Goal: Transaction & Acquisition: Book appointment/travel/reservation

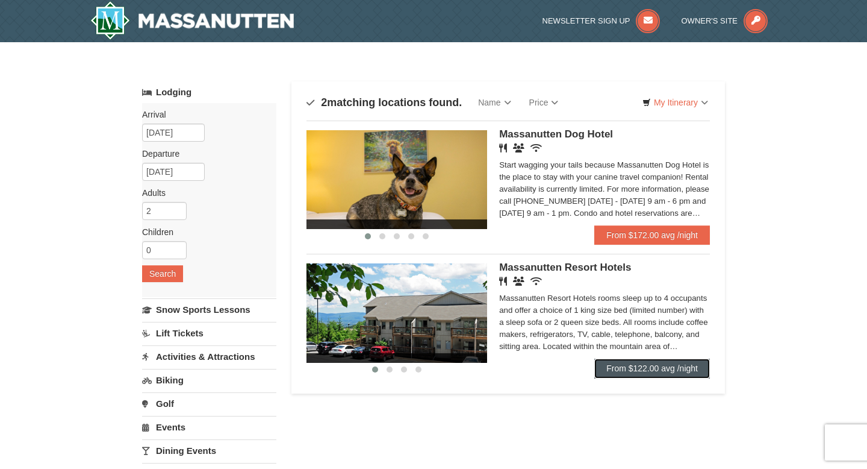
click at [621, 369] on link "From $122.00 avg /night" at bounding box center [652, 367] width 116 height 19
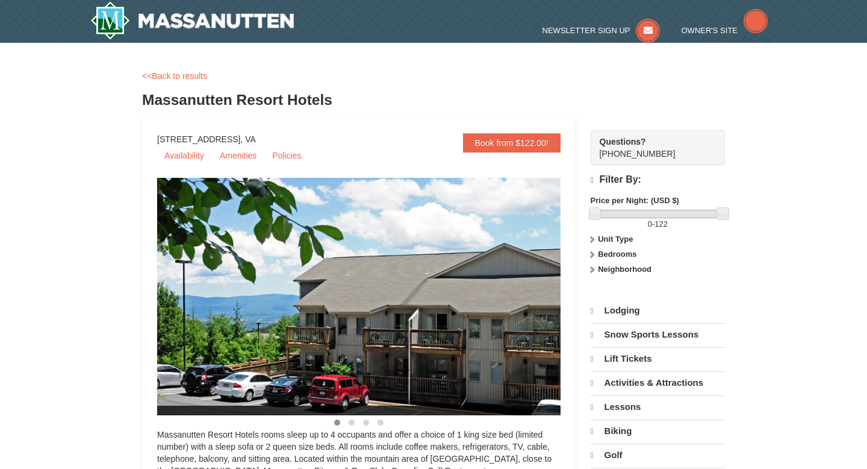
select select "10"
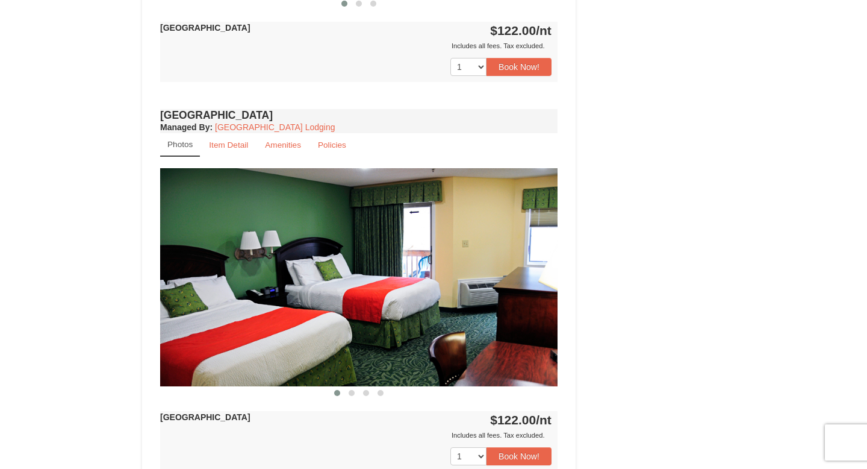
scroll to position [747, 0]
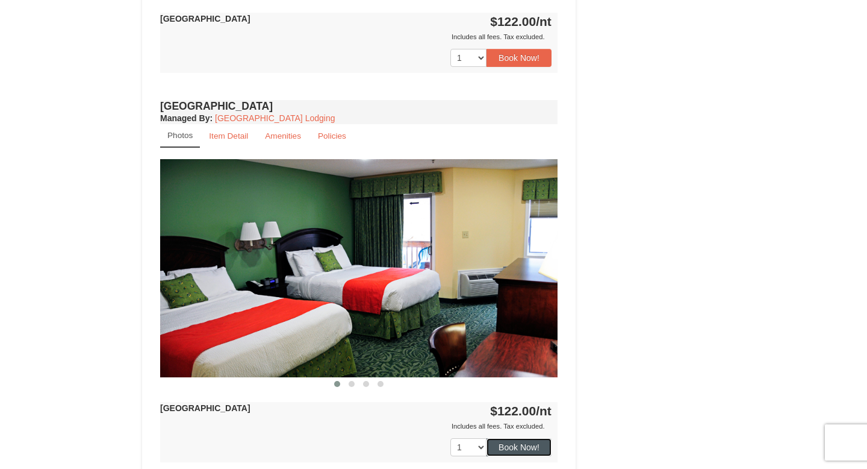
click at [508, 450] on button "Book Now!" at bounding box center [519, 447] width 65 height 18
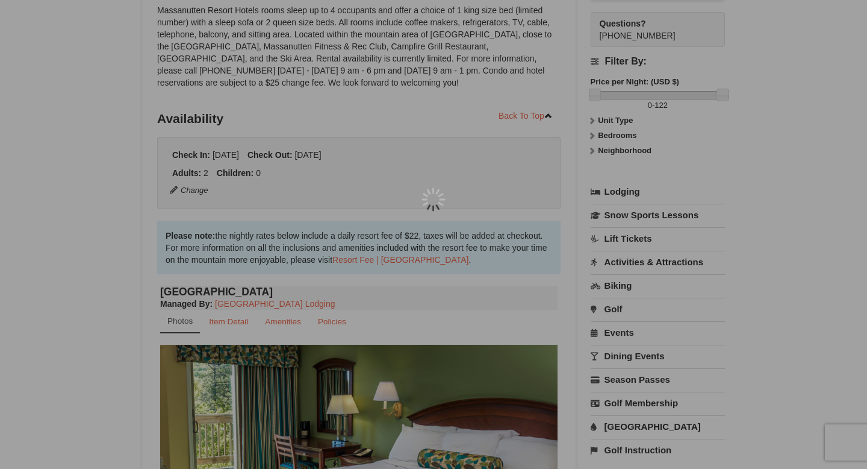
scroll to position [117, 0]
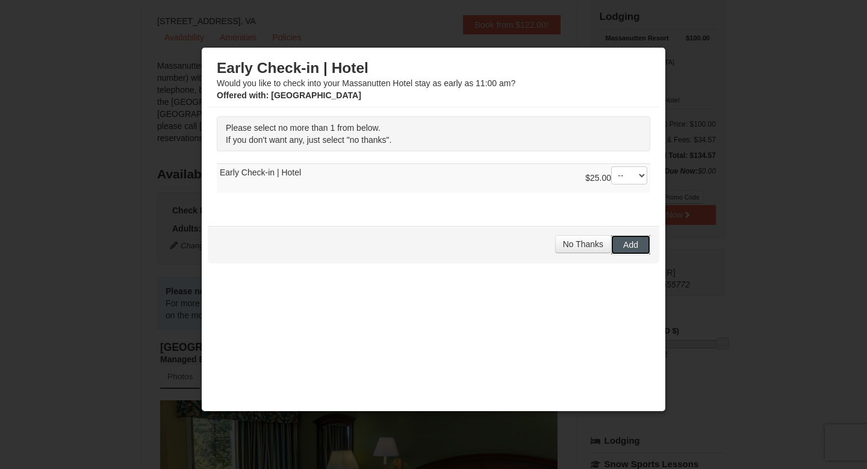
click at [623, 245] on span "Add" at bounding box center [630, 245] width 15 height 10
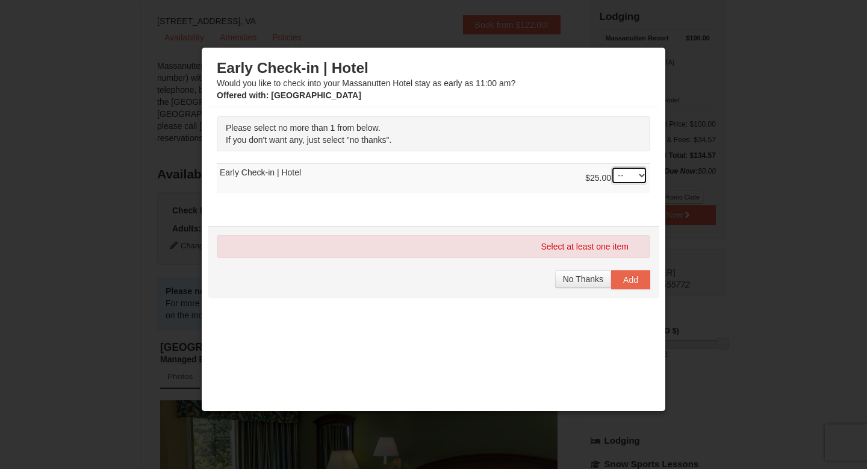
click at [626, 169] on select "-- 01" at bounding box center [629, 175] width 36 height 18
click at [611, 166] on select "-- 01" at bounding box center [629, 175] width 36 height 18
click at [599, 274] on span "No Thanks" at bounding box center [583, 279] width 40 height 10
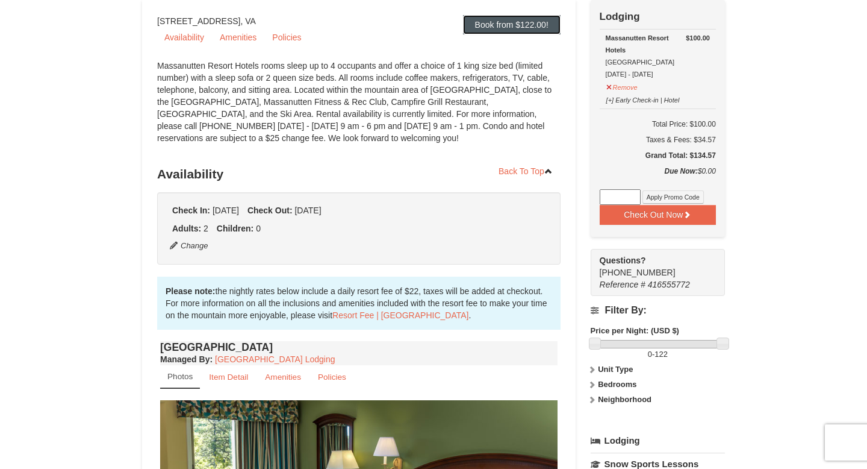
click at [543, 26] on link "Book from $122.00!" at bounding box center [512, 24] width 98 height 19
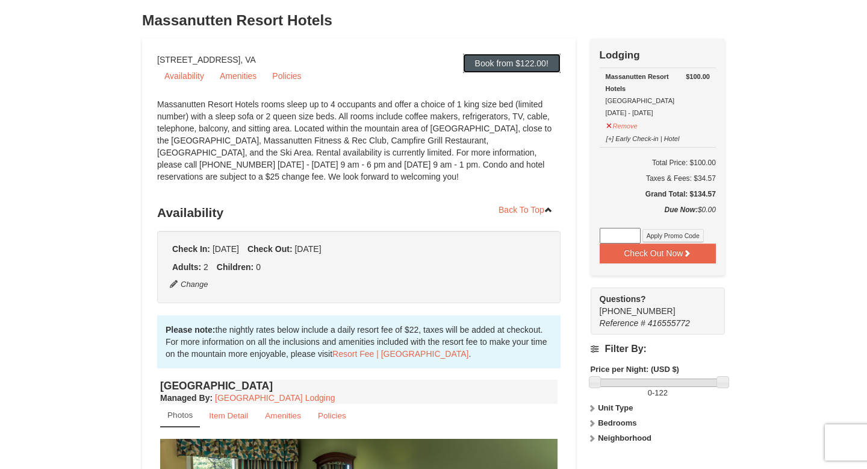
scroll to position [78, 0]
